Goal: Check status: Check status

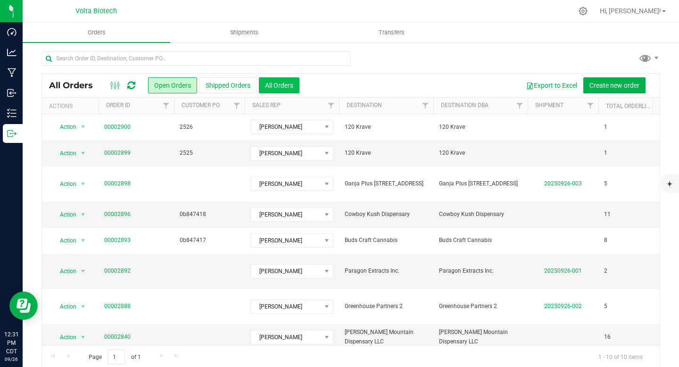
click at [270, 88] on button "All Orders" at bounding box center [279, 85] width 41 height 16
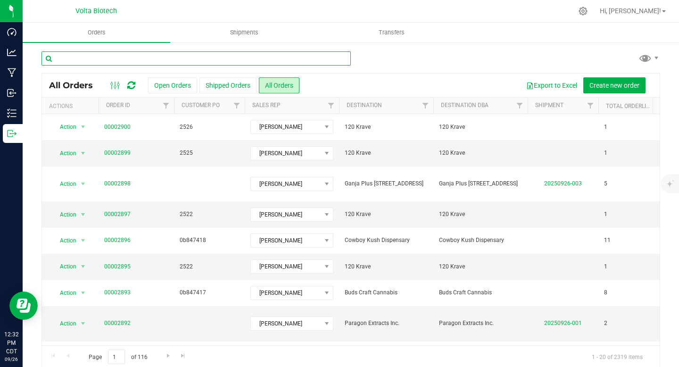
click at [211, 57] on input "text" at bounding box center [195, 58] width 309 height 14
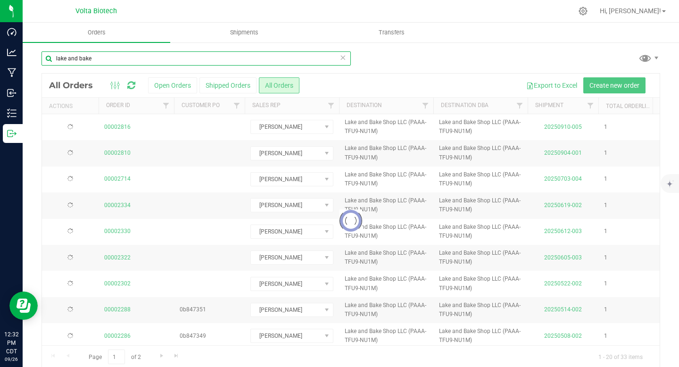
type input "lake and bake"
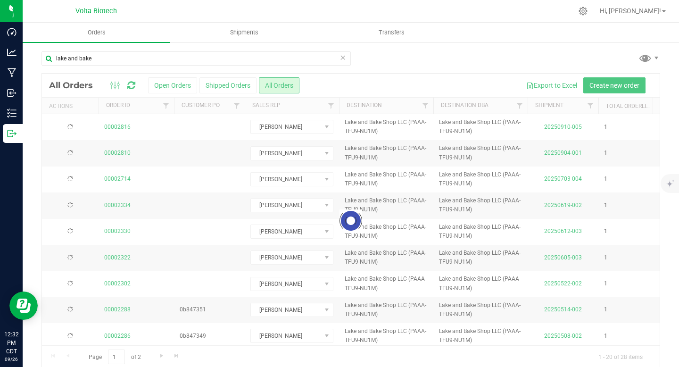
click at [218, 342] on div at bounding box center [350, 221] width 617 height 294
drag, startPoint x: 212, startPoint y: 341, endPoint x: 221, endPoint y: 341, distance: 9.0
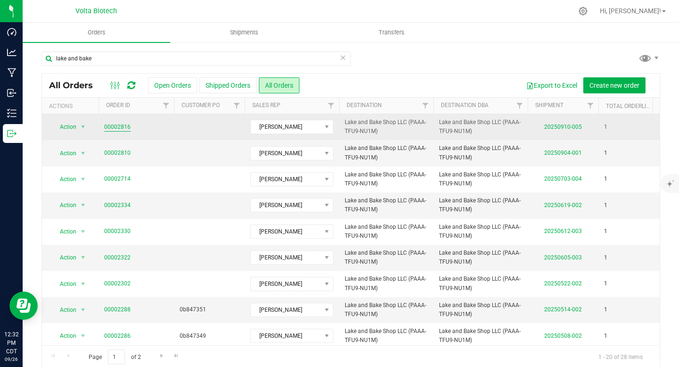
click at [114, 127] on link "00002816" at bounding box center [117, 127] width 26 height 9
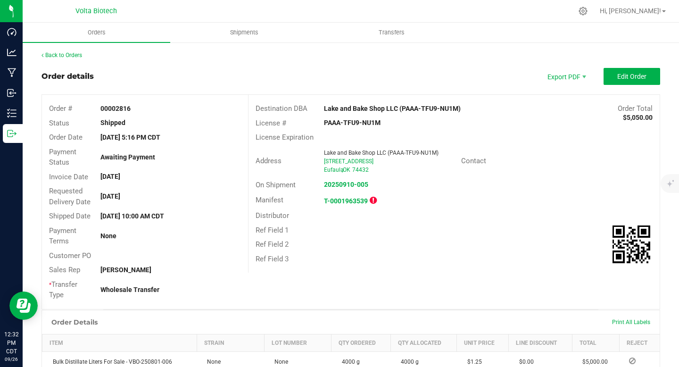
drag, startPoint x: 115, startPoint y: 109, endPoint x: 155, endPoint y: 109, distance: 39.6
click at [155, 109] on div "00002816" at bounding box center [170, 109] width 154 height 10
copy strong "2816"
drag, startPoint x: 321, startPoint y: 120, endPoint x: 393, endPoint y: 122, distance: 71.7
click at [393, 122] on div "PAAA-TFU9-NU1M" at bounding box center [385, 123] width 137 height 10
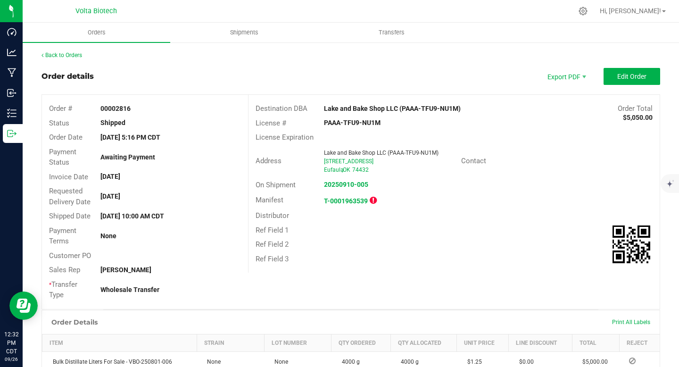
copy strong "PAAA-TFU9-NU1M"
drag, startPoint x: 99, startPoint y: 137, endPoint x: 112, endPoint y: 138, distance: 13.7
click at [112, 138] on div "[DATE] 5:16 PM CDT" at bounding box center [170, 137] width 154 height 10
click at [125, 145] on div "Payment Status Awaiting Payment" at bounding box center [145, 157] width 206 height 25
click at [53, 55] on link "Back to Orders" at bounding box center [61, 55] width 41 height 7
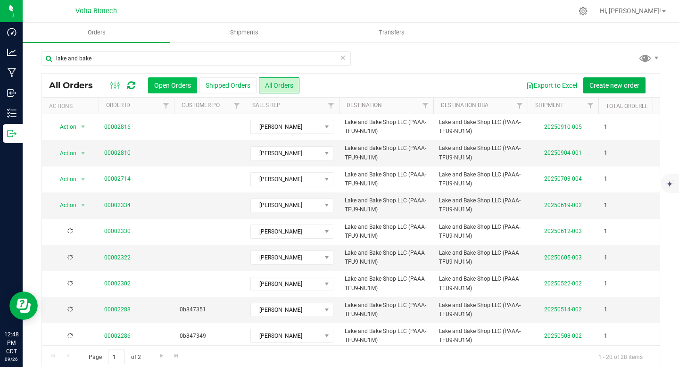
click at [173, 87] on button "Open Orders" at bounding box center [172, 85] width 49 height 16
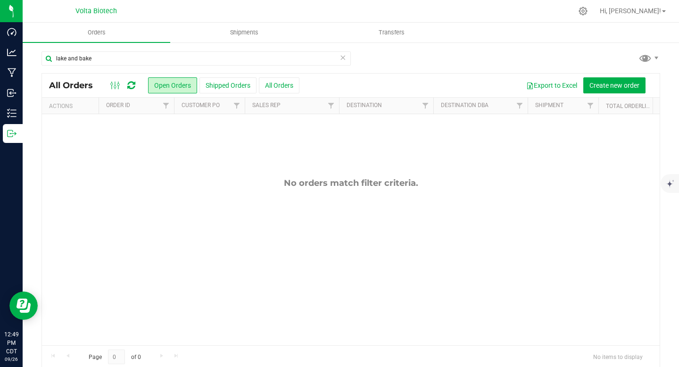
click at [340, 60] on icon at bounding box center [342, 56] width 7 height 11
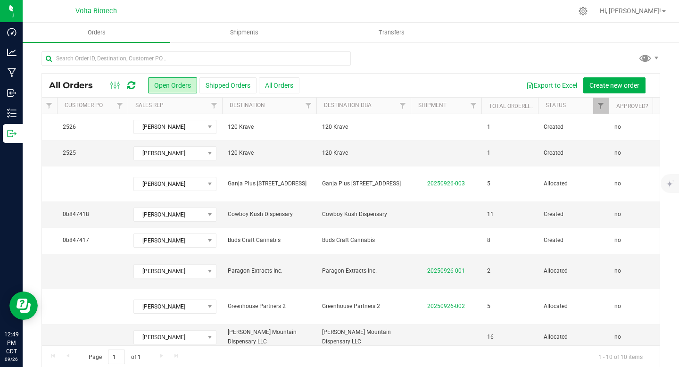
scroll to position [0, 95]
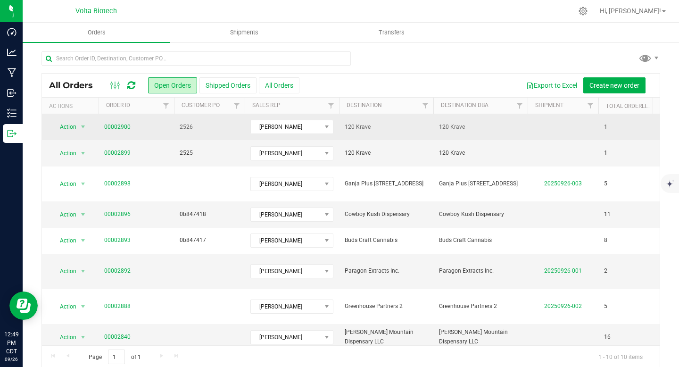
drag, startPoint x: 439, startPoint y: 126, endPoint x: 469, endPoint y: 127, distance: 29.7
click at [469, 127] on span "120 Krave" at bounding box center [480, 127] width 83 height 9
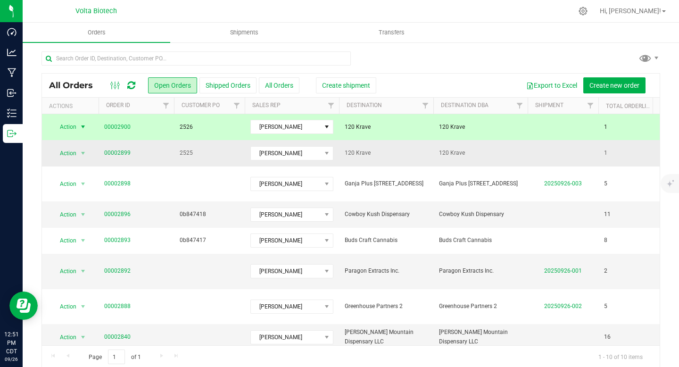
copy span "120 Krave"
drag, startPoint x: 172, startPoint y: 125, endPoint x: 200, endPoint y: 126, distance: 28.3
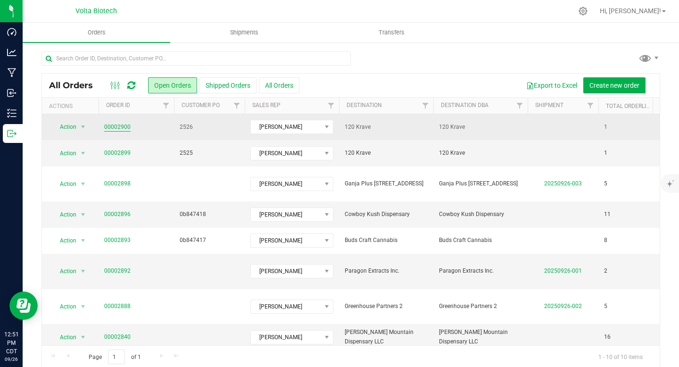
drag, startPoint x: 140, startPoint y: 124, endPoint x: 116, endPoint y: 127, distance: 23.7
click at [116, 127] on span "00002900" at bounding box center [136, 127] width 64 height 9
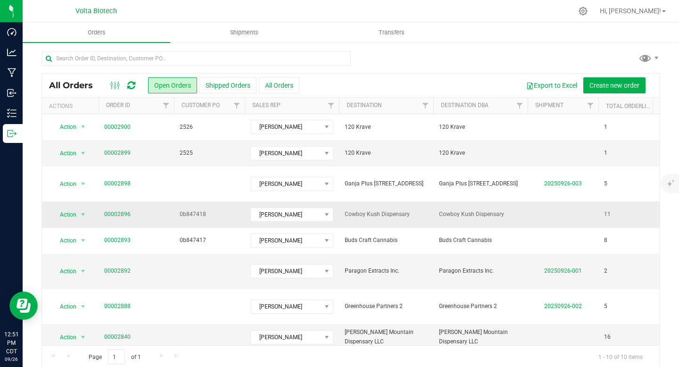
copy link "2900"
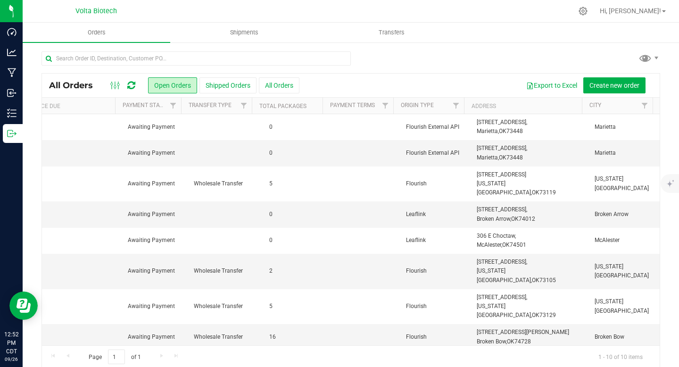
scroll to position [0, 0]
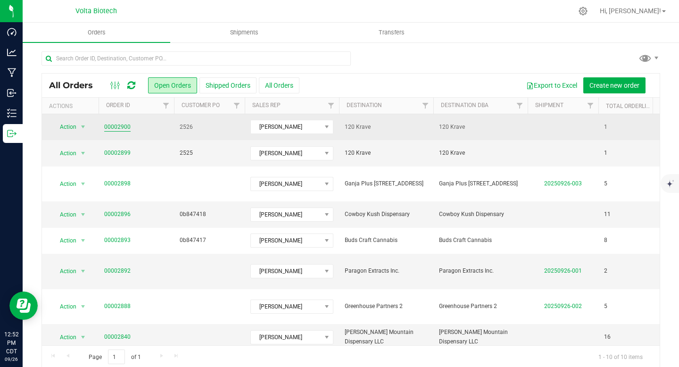
click at [112, 127] on link "00002900" at bounding box center [117, 127] width 26 height 9
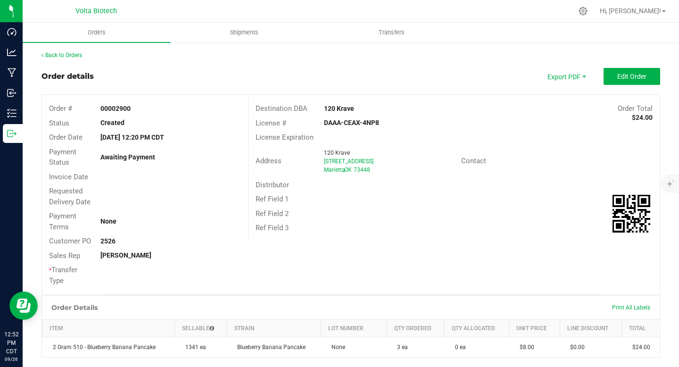
drag, startPoint x: 321, startPoint y: 121, endPoint x: 384, endPoint y: 123, distance: 63.7
click at [384, 123] on div "DAAA-CEAX-4NP8" at bounding box center [385, 123] width 137 height 10
copy strong "DAAA-CEAX-4NP8"
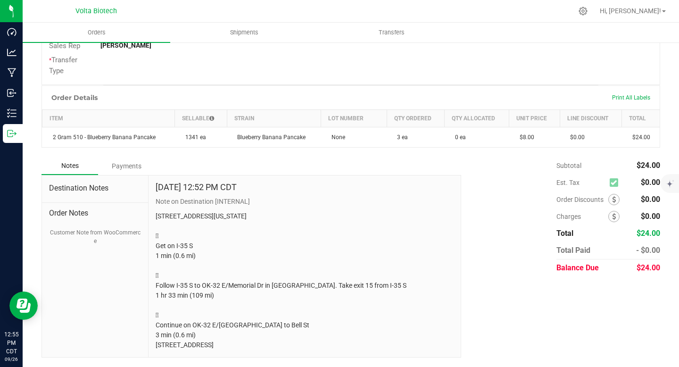
scroll to position [230, 0]
click at [68, 207] on span "Order Notes" at bounding box center [95, 212] width 92 height 11
click at [69, 207] on span "Order Notes" at bounding box center [95, 212] width 92 height 11
click at [74, 228] on button "Customer Note from WooCommerce" at bounding box center [95, 236] width 92 height 17
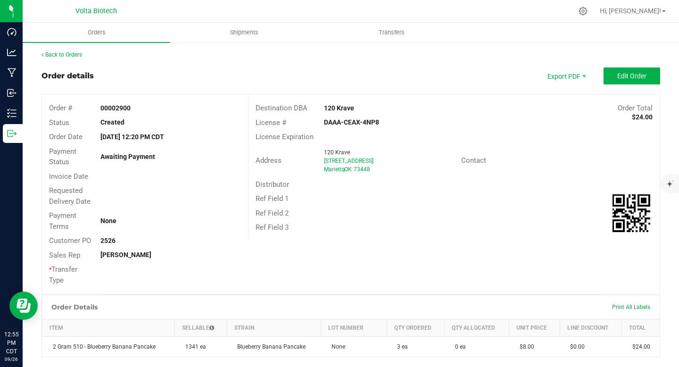
scroll to position [0, 0]
click at [78, 56] on link "Back to Orders" at bounding box center [61, 55] width 41 height 7
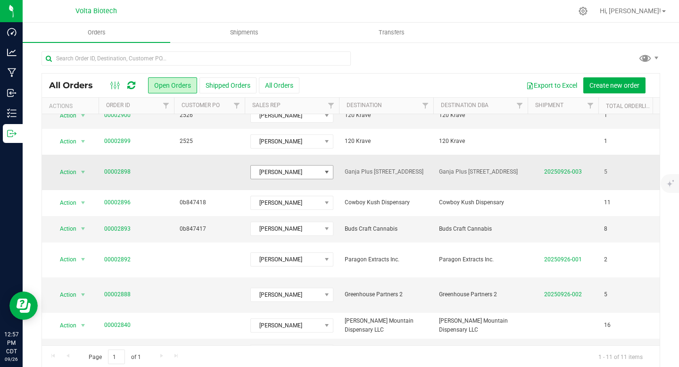
scroll to position [36, 0]
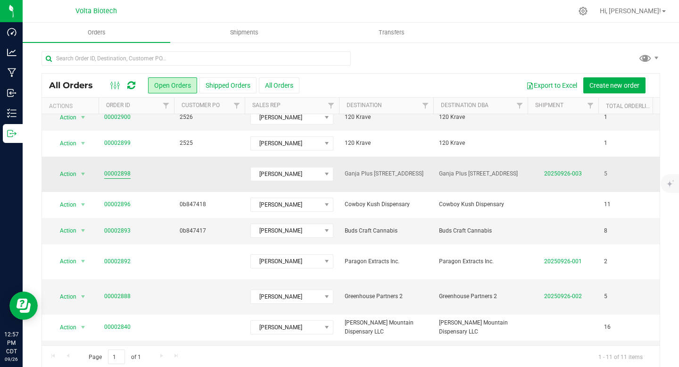
click at [119, 169] on link "00002898" at bounding box center [117, 173] width 26 height 9
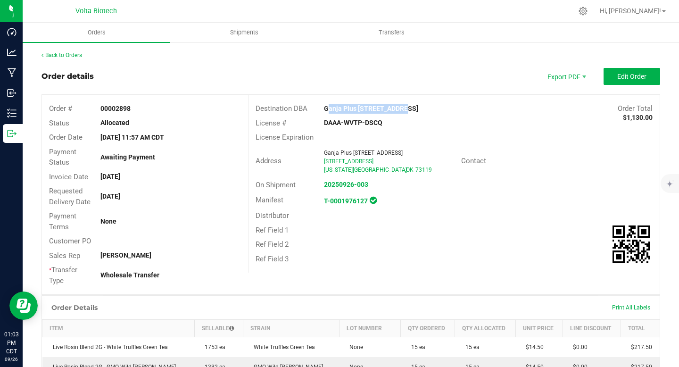
drag, startPoint x: 323, startPoint y: 108, endPoint x: 401, endPoint y: 110, distance: 77.8
click at [401, 110] on div "Ganja Plus [STREET_ADDRESS]" at bounding box center [402, 109] width 171 height 10
copy strong "Ganja Plus [STREET_ADDRESS]"
drag, startPoint x: 119, startPoint y: 110, endPoint x: 138, endPoint y: 110, distance: 18.9
click at [138, 110] on div "00002898" at bounding box center [170, 109] width 154 height 10
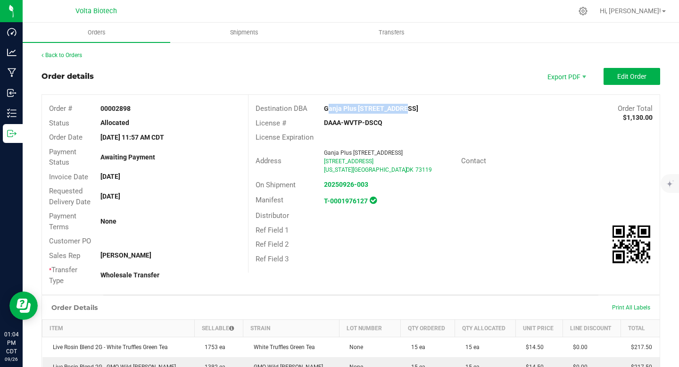
copy strong "2898"
drag, startPoint x: 620, startPoint y: 118, endPoint x: 644, endPoint y: 117, distance: 24.1
click at [644, 117] on strong "$1,130.00" at bounding box center [638, 118] width 30 height 8
copy strong "1,130.00"
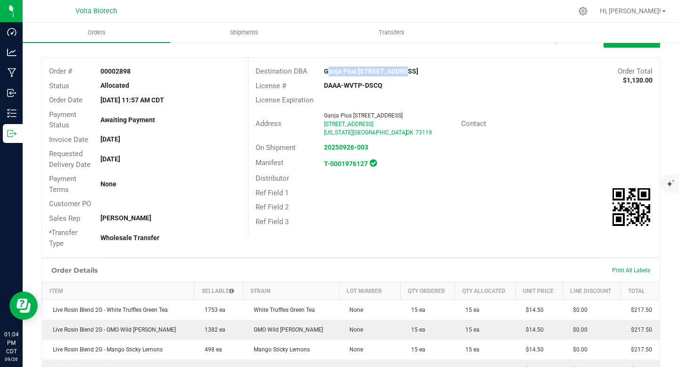
scroll to position [55, 0]
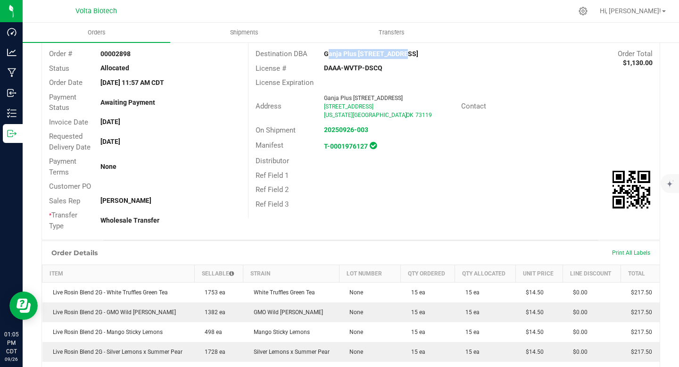
drag, startPoint x: 321, startPoint y: 67, endPoint x: 403, endPoint y: 69, distance: 82.5
click at [403, 69] on div "DAAA-WVTP-DSCQ" at bounding box center [385, 68] width 137 height 10
copy strong "DAAA-WVTP-DSCQ"
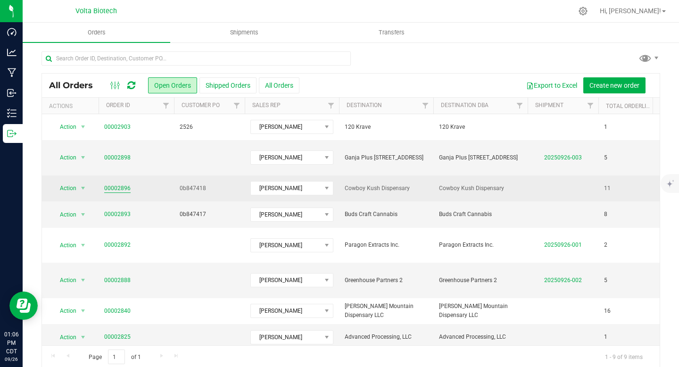
click at [111, 184] on link "00002896" at bounding box center [117, 188] width 26 height 9
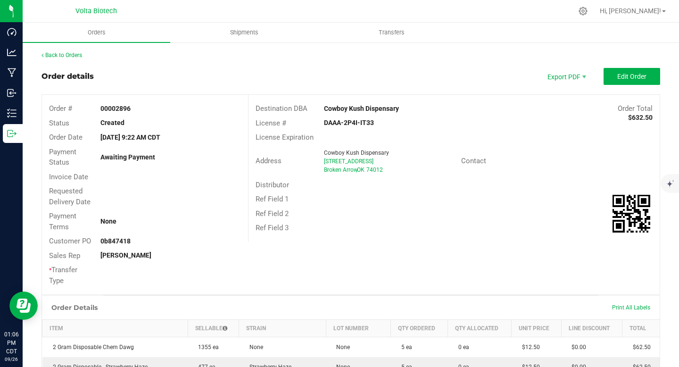
drag, startPoint x: 321, startPoint y: 107, endPoint x: 404, endPoint y: 104, distance: 83.5
click at [404, 104] on div "Cowboy Kush Dispensary" at bounding box center [402, 109] width 171 height 10
copy strong "Cowboy Kush Dispensary"
drag, startPoint x: 115, startPoint y: 108, endPoint x: 132, endPoint y: 110, distance: 17.0
click at [132, 110] on div "00002896" at bounding box center [170, 109] width 154 height 10
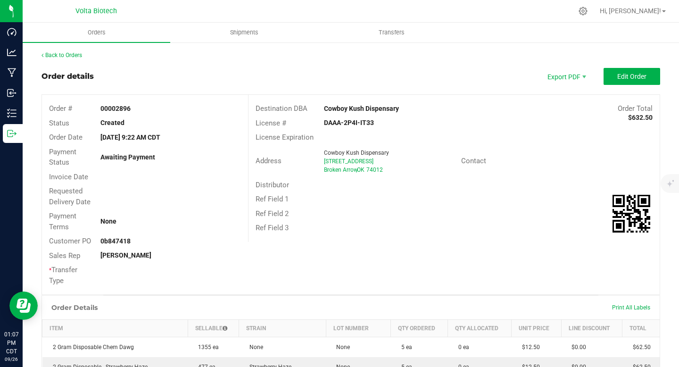
drag, startPoint x: 320, startPoint y: 122, endPoint x: 397, endPoint y: 121, distance: 77.8
click at [397, 121] on div "DAAA-2P4I-IT33" at bounding box center [385, 123] width 137 height 10
drag, startPoint x: 625, startPoint y: 115, endPoint x: 648, endPoint y: 116, distance: 23.1
click at [648, 116] on div "Destination DBA Cowboy Kush Dispensary Order Total $632.50 License # DAAA-2P4I-…" at bounding box center [454, 168] width 412 height 147
click at [647, 117] on div "License # DAAA-2P4I-IT33" at bounding box center [453, 123] width 411 height 15
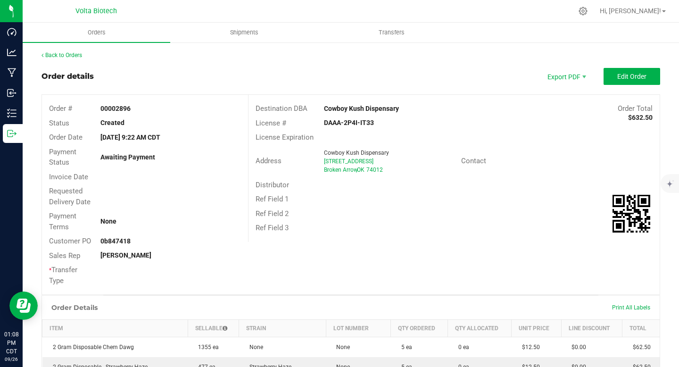
drag, startPoint x: 625, startPoint y: 118, endPoint x: 644, endPoint y: 114, distance: 19.0
click at [644, 114] on strong "$632.50" at bounding box center [640, 118] width 25 height 8
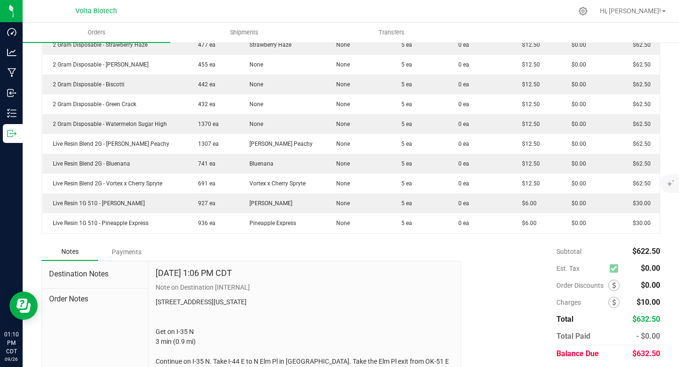
scroll to position [408, 0]
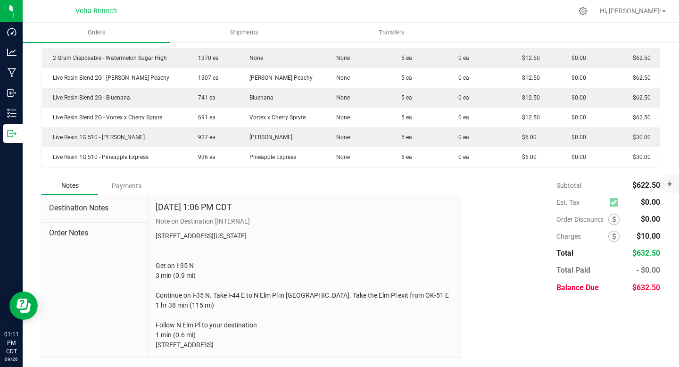
click at [81, 227] on span "Order Notes" at bounding box center [95, 232] width 92 height 11
click at [81, 202] on span "Destination Notes" at bounding box center [95, 207] width 92 height 11
click at [77, 223] on div "Destination Notes Order Notes" at bounding box center [95, 276] width 107 height 162
click at [78, 227] on span "Order Notes" at bounding box center [95, 232] width 92 height 11
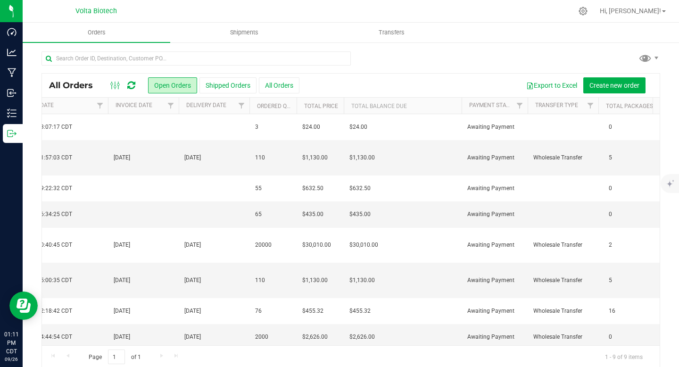
scroll to position [0, 874]
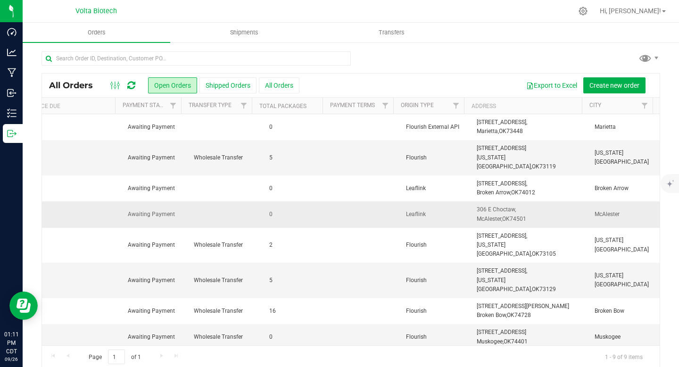
drag, startPoint x: 580, startPoint y: 206, endPoint x: 611, endPoint y: 209, distance: 30.9
click at [611, 210] on span "McAlester" at bounding box center [623, 214] width 59 height 9
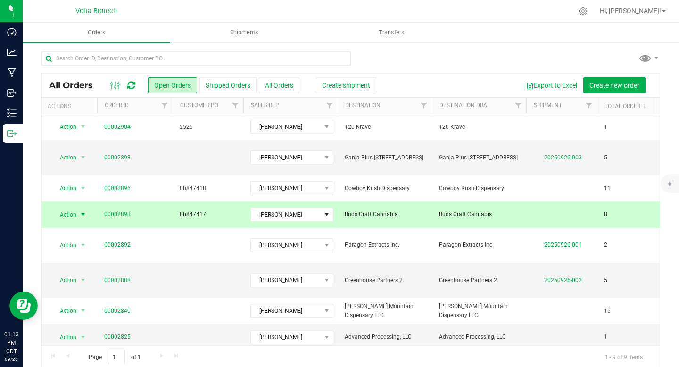
scroll to position [0, 0]
drag, startPoint x: 344, startPoint y: 205, endPoint x: 401, endPoint y: 208, distance: 56.7
click at [399, 210] on span "Buds Craft Cannabis" at bounding box center [386, 214] width 83 height 9
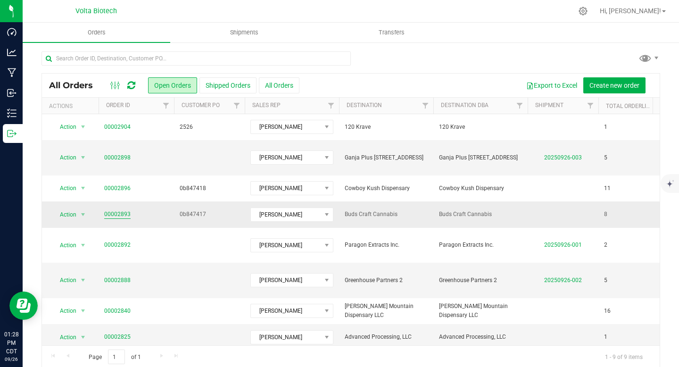
drag, startPoint x: 133, startPoint y: 206, endPoint x: 117, endPoint y: 204, distance: 16.1
click at [117, 210] on span "00002893" at bounding box center [136, 214] width 64 height 9
click at [110, 210] on link "00002893" at bounding box center [117, 214] width 26 height 9
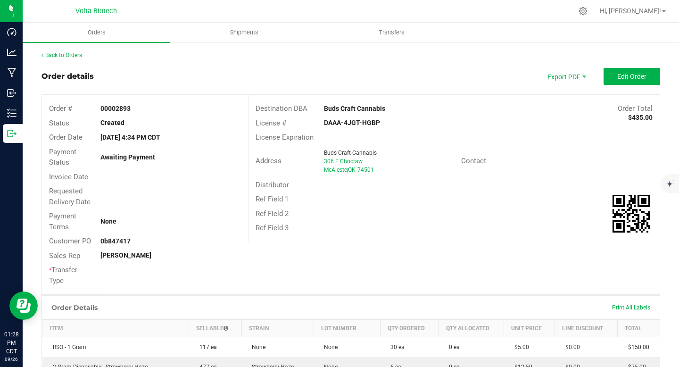
drag, startPoint x: 319, startPoint y: 124, endPoint x: 388, endPoint y: 122, distance: 68.9
click at [388, 122] on div "DAAA-4JGT-HGBP" at bounding box center [385, 123] width 137 height 10
drag, startPoint x: 321, startPoint y: 170, endPoint x: 346, endPoint y: 169, distance: 25.0
click at [346, 169] on div "McAlester , OK 74501" at bounding box center [389, 169] width 130 height 8
click at [337, 173] on div "McAlester , OK 74501" at bounding box center [389, 169] width 130 height 8
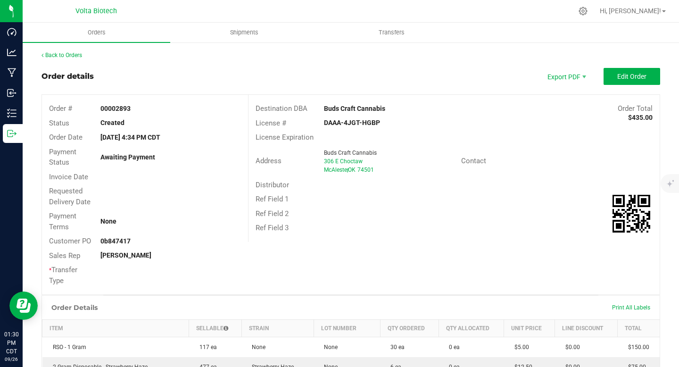
drag, startPoint x: 346, startPoint y: 169, endPoint x: 320, endPoint y: 168, distance: 26.9
click at [320, 168] on div "Buds Craft Cannabis [STREET_ADDRESS]" at bounding box center [390, 160] width 142 height 25
